Goal: Task Accomplishment & Management: Use online tool/utility

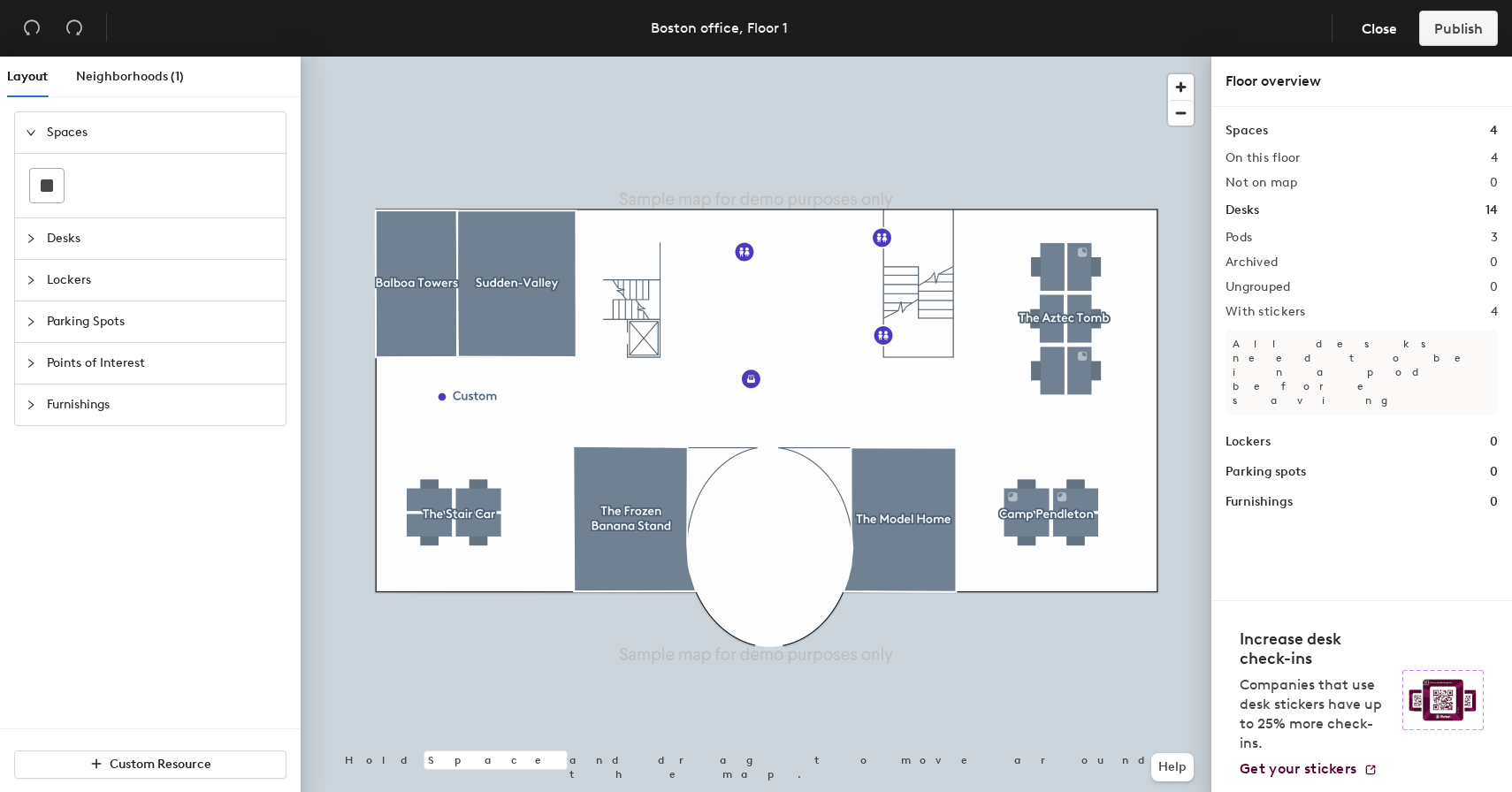
click at [63, 257] on span "Desks" at bounding box center [161, 238] width 228 height 41
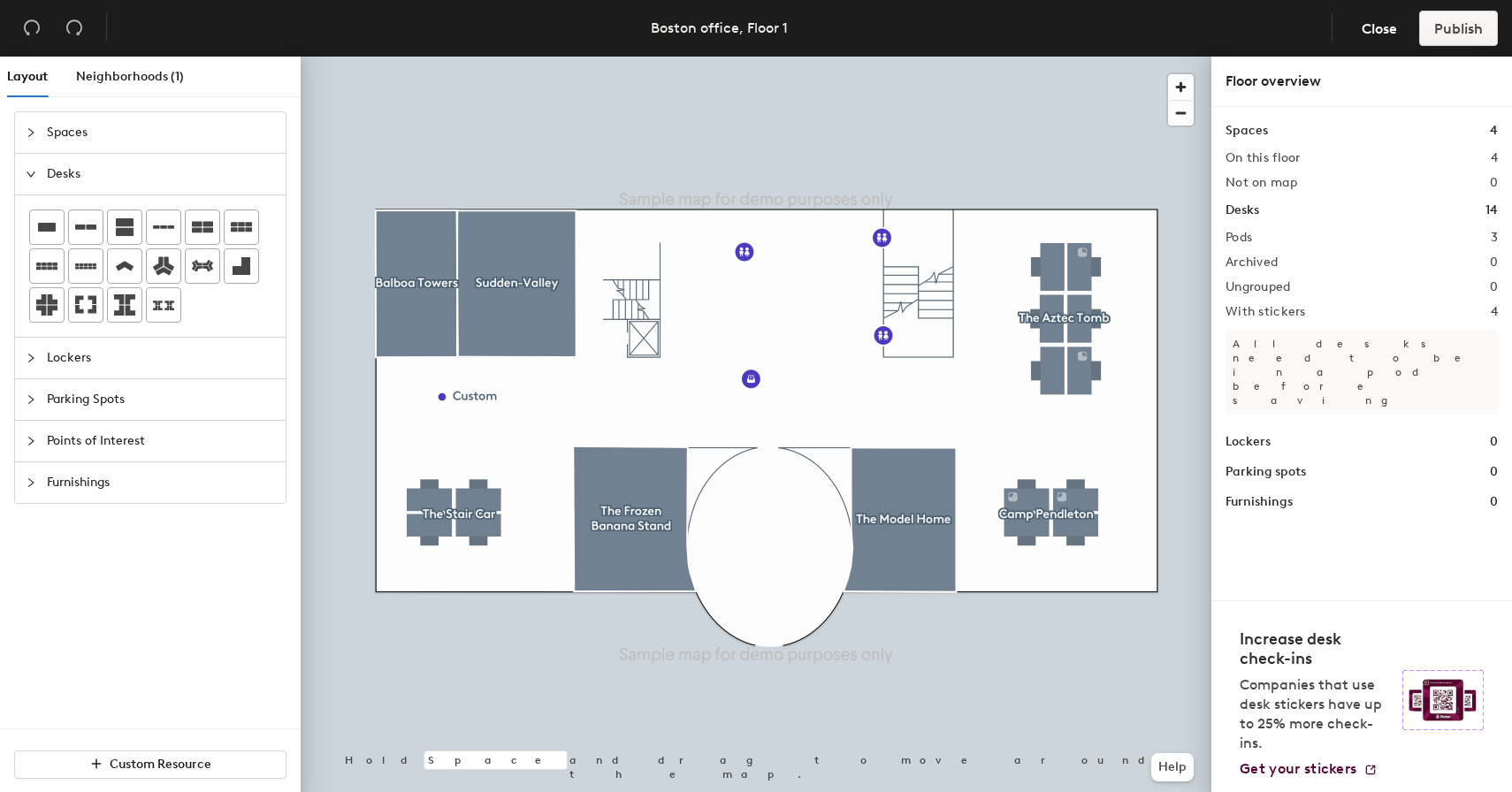
click at [747, 312] on div "Layout Neighborhoods (1) Spaces Desks Lockers Parking Spots Points of Interest …" at bounding box center [756, 428] width 1512 height 743
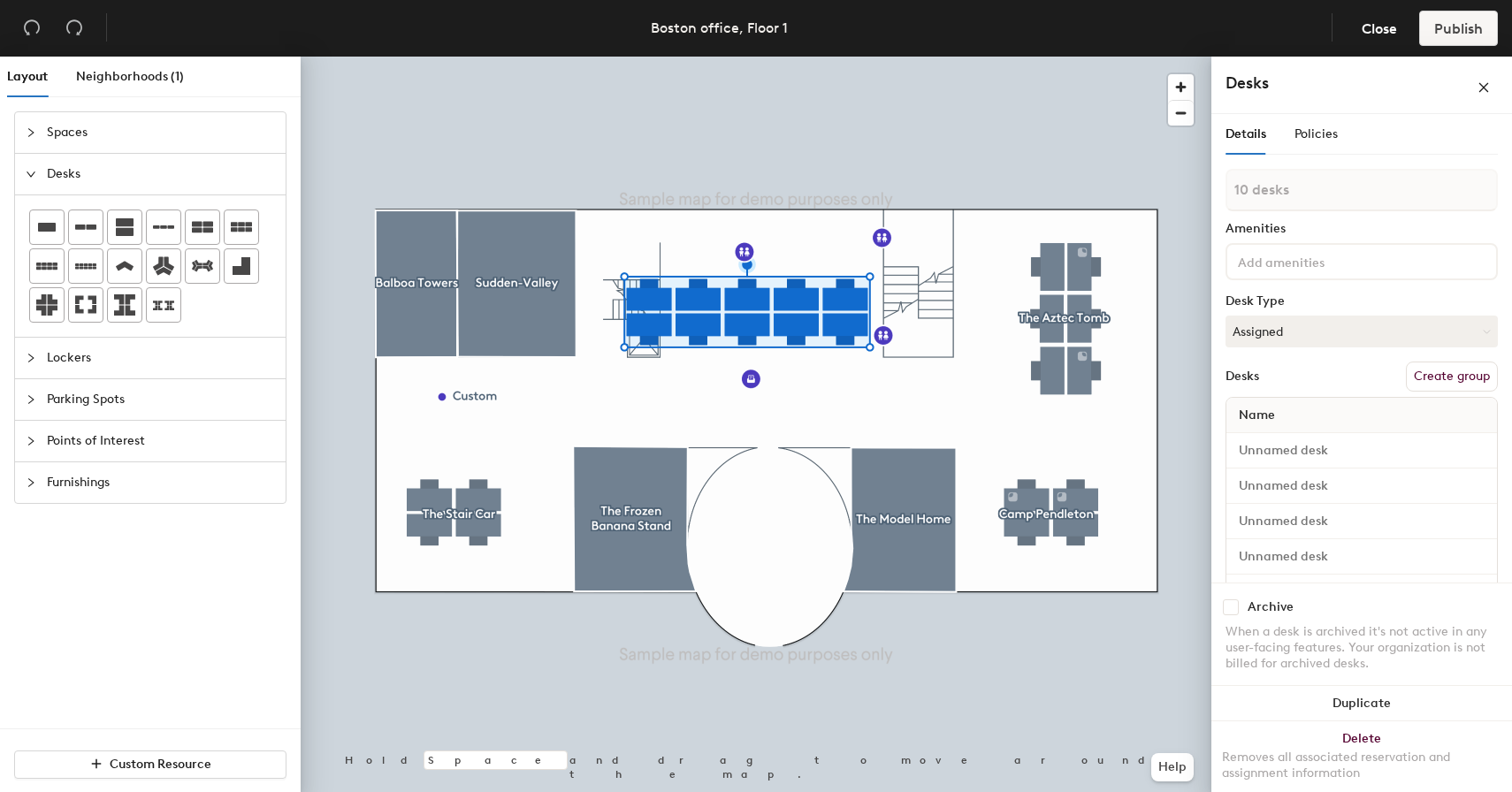
click at [1434, 375] on button "Create group" at bounding box center [1451, 376] width 92 height 30
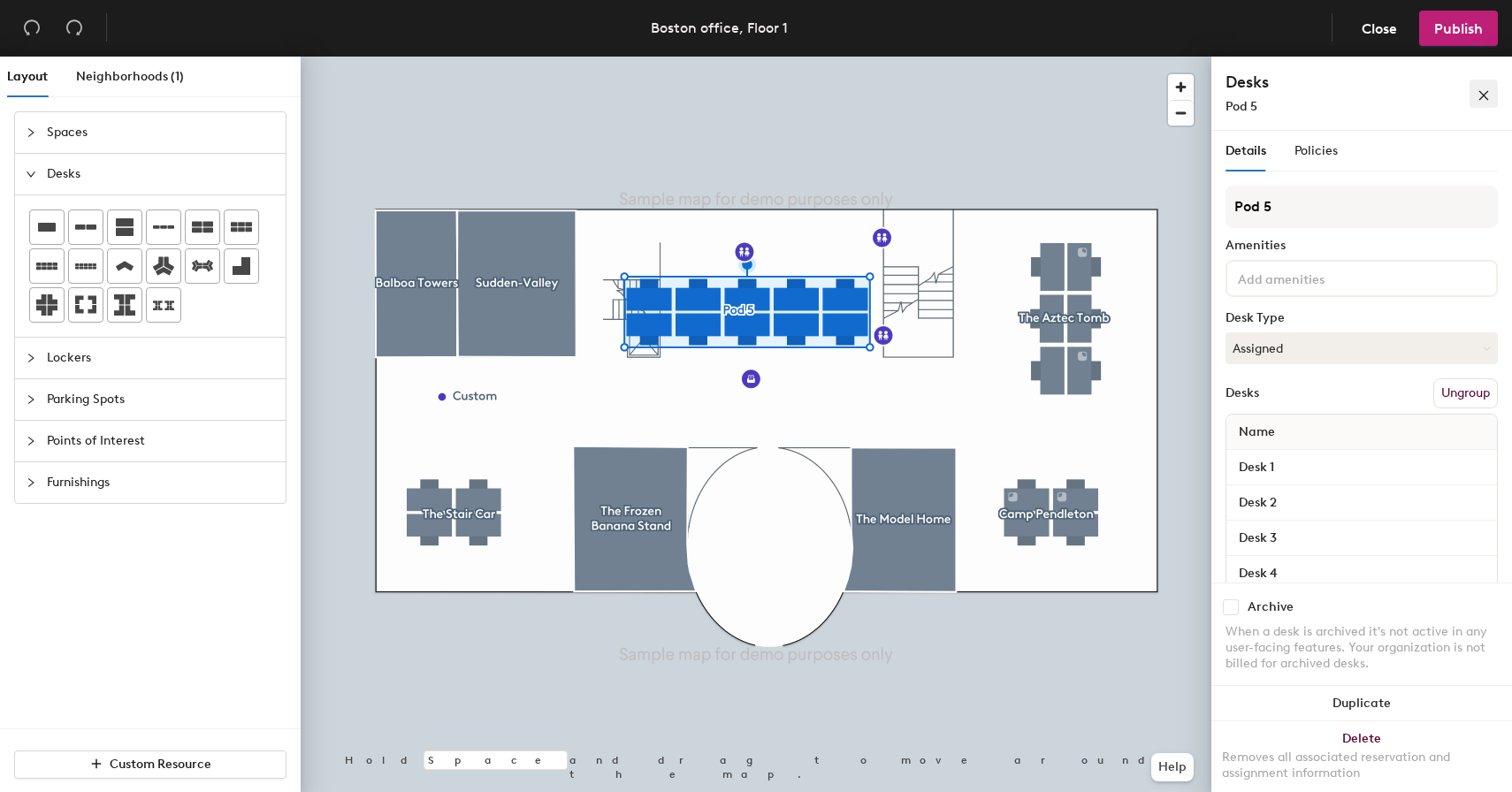
click at [1470, 96] on button "button" at bounding box center [1484, 93] width 28 height 28
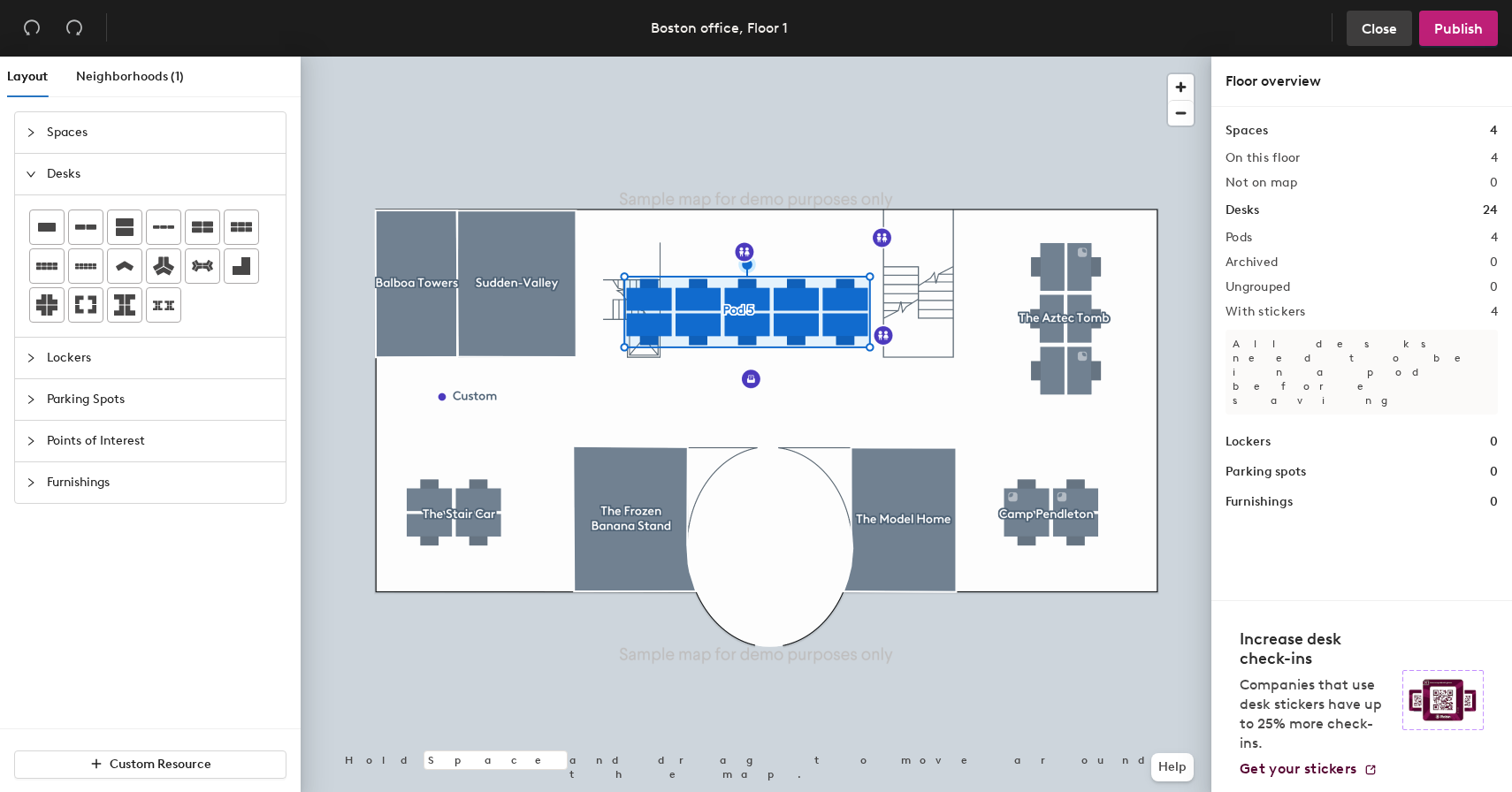
click at [1381, 26] on span "Close" at bounding box center [1380, 28] width 35 height 17
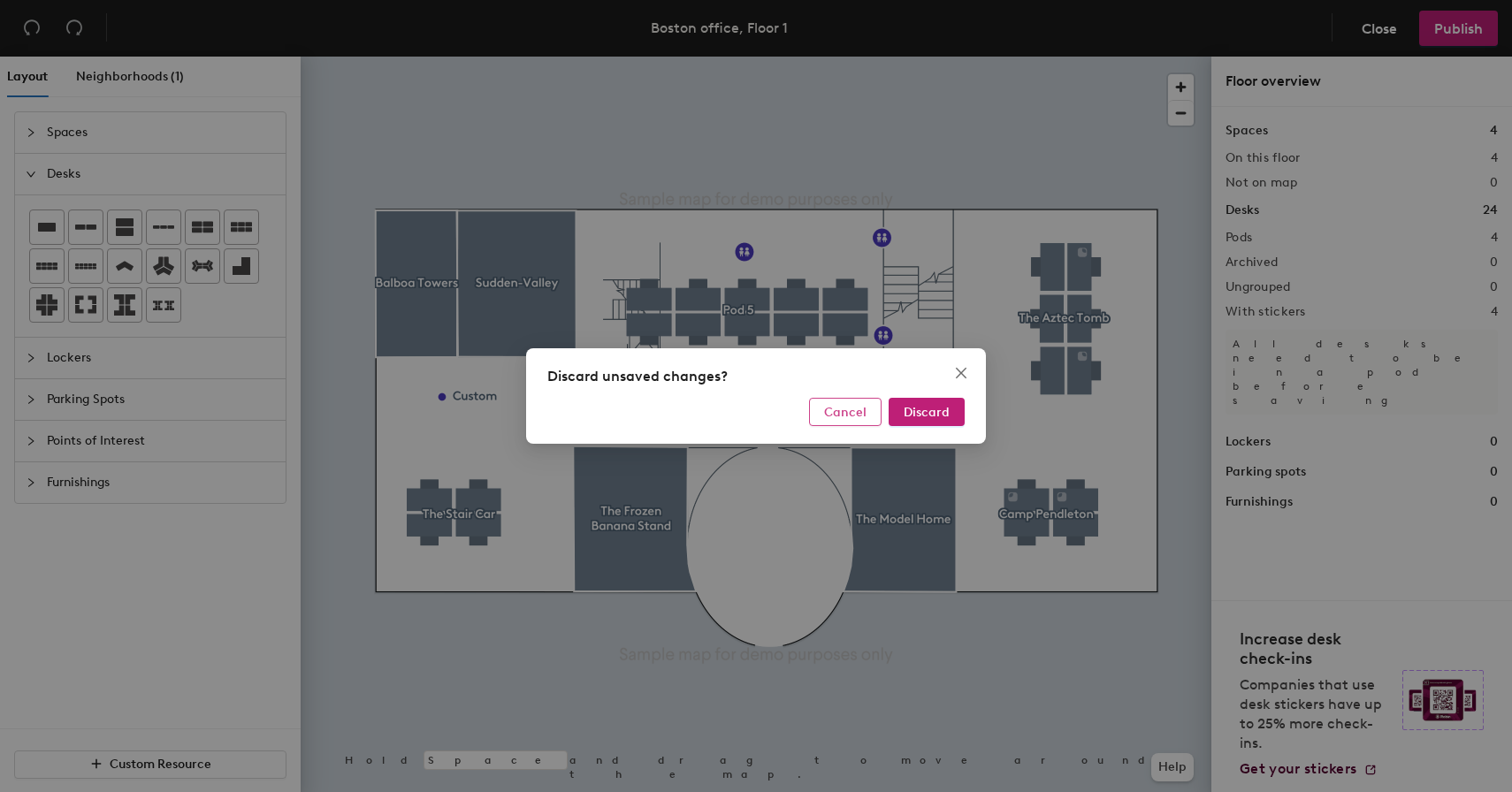
click at [858, 408] on span "Cancel" at bounding box center [845, 412] width 43 height 15
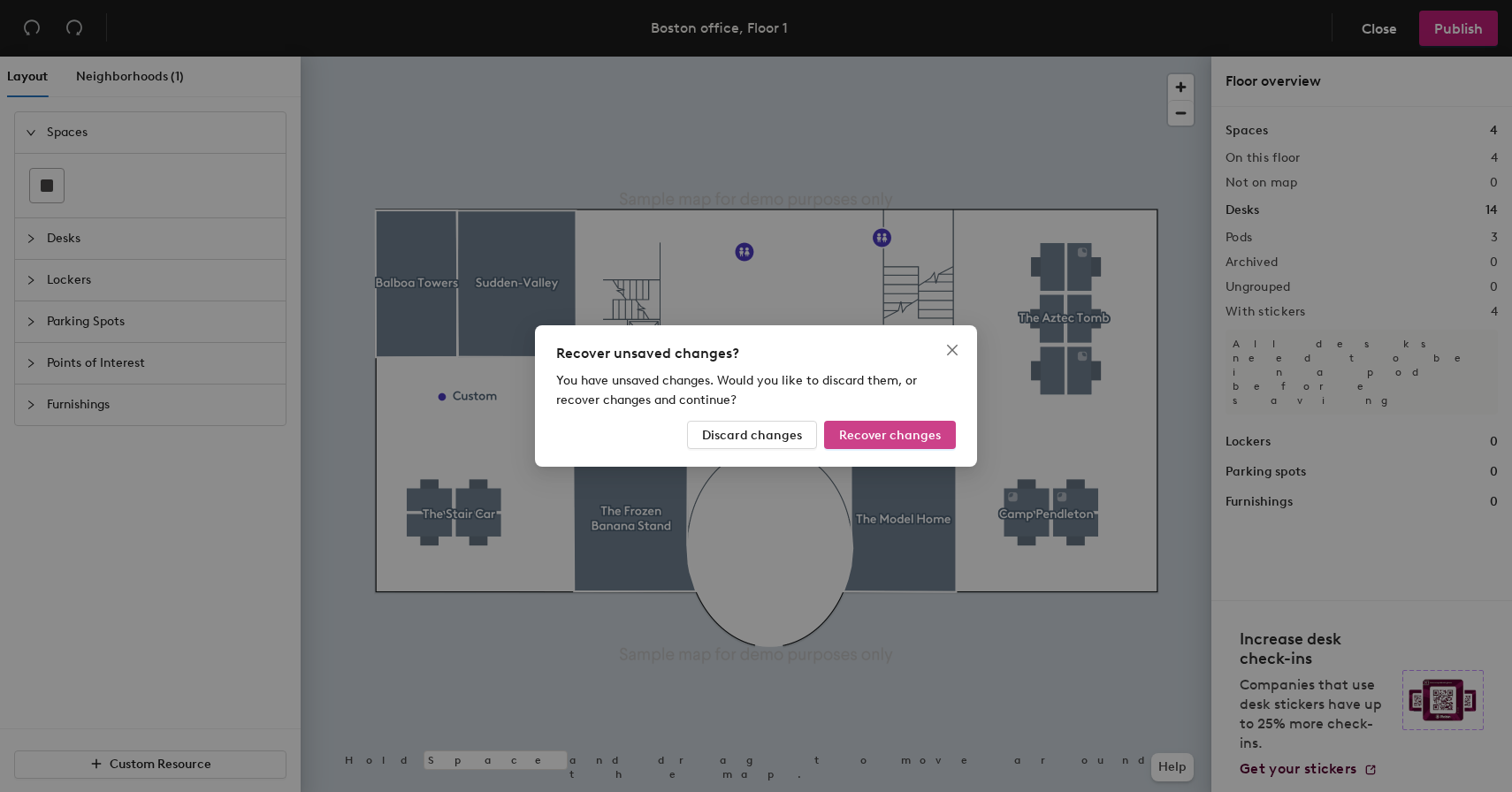
click at [855, 430] on span "Recover changes" at bounding box center [890, 435] width 102 height 15
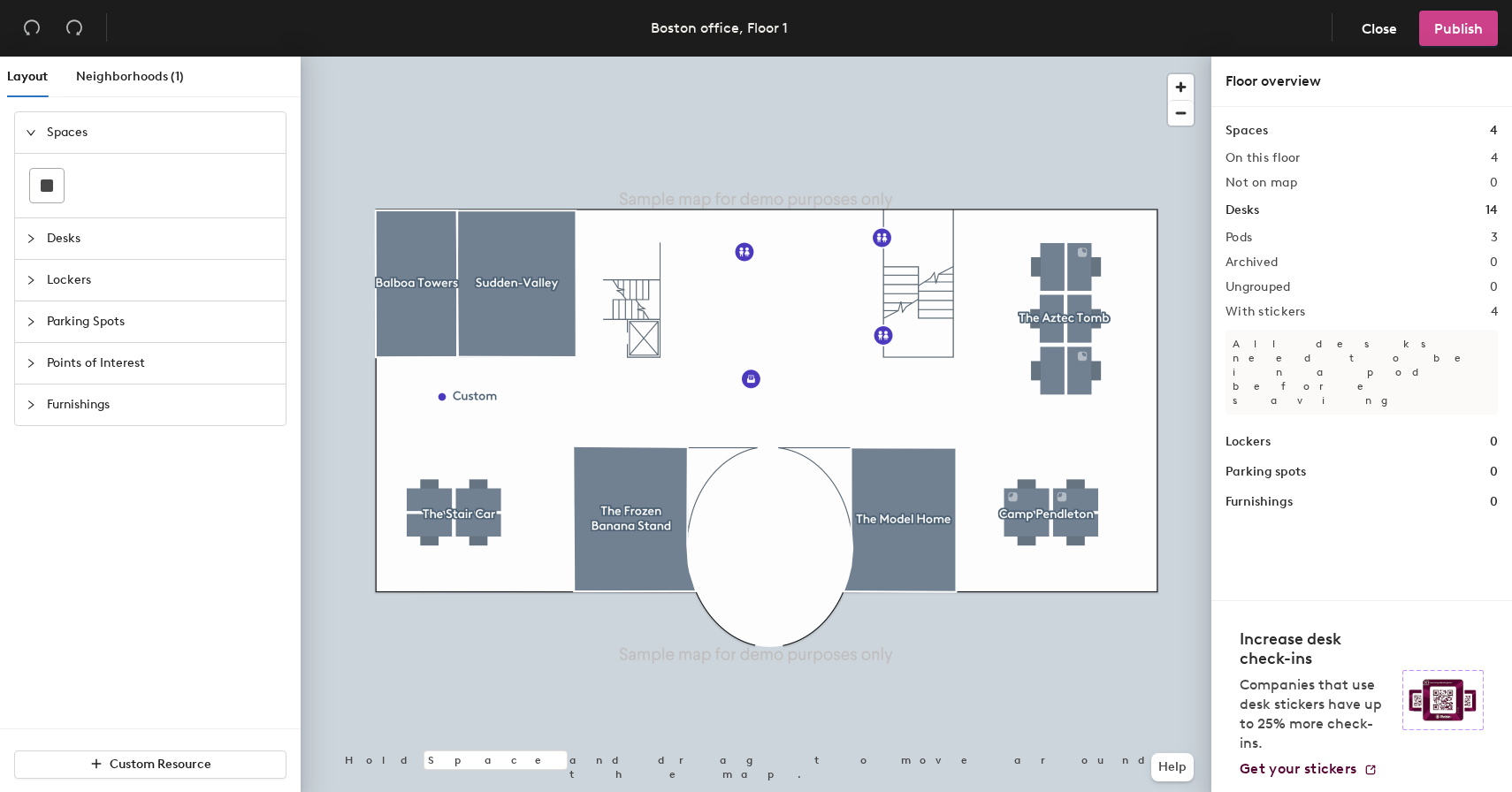
click at [1430, 20] on button "Publish" at bounding box center [1459, 28] width 79 height 35
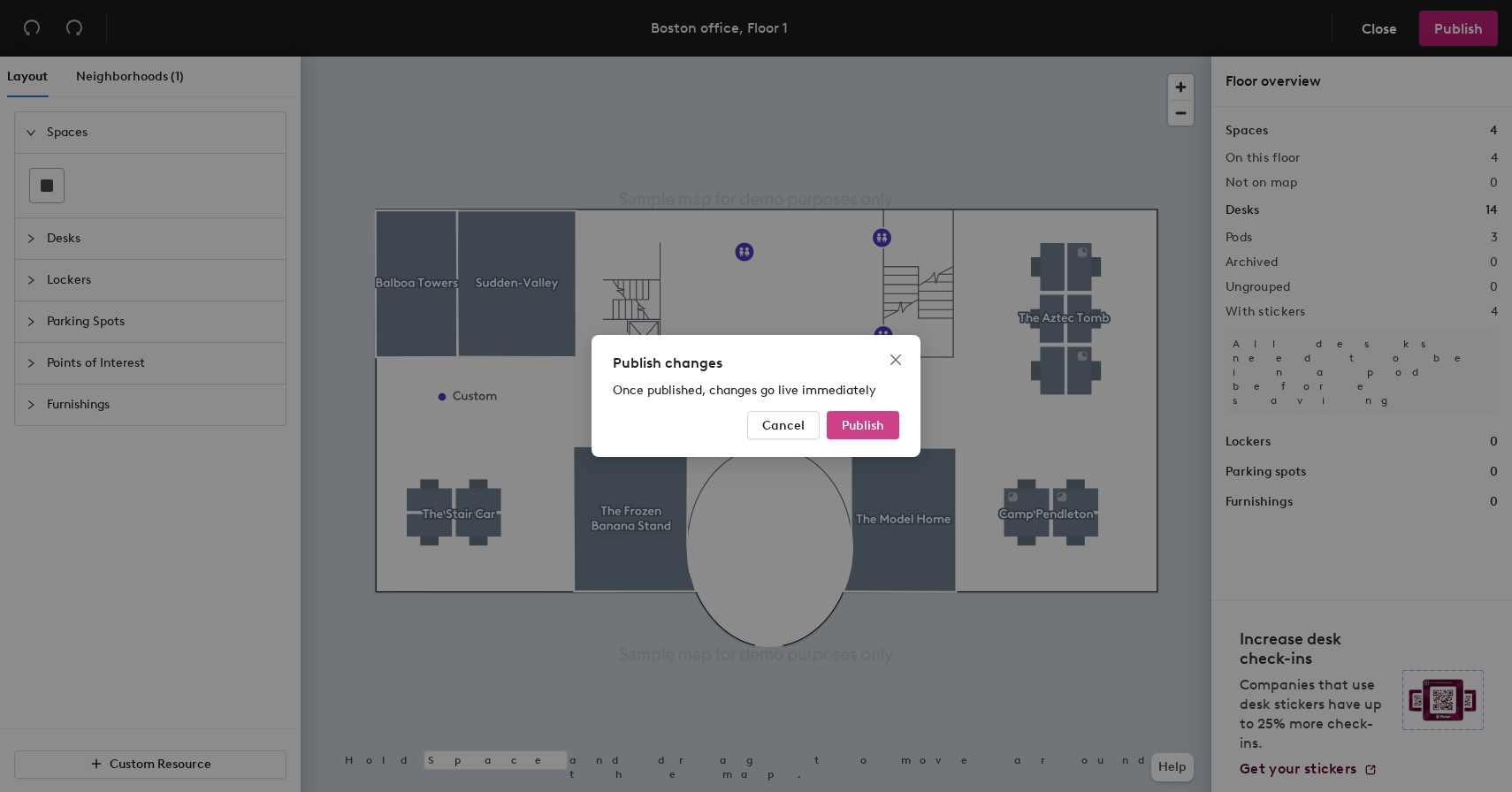
click at [866, 420] on span "Publish" at bounding box center [863, 425] width 43 height 15
